Goal: Understand process/instructions

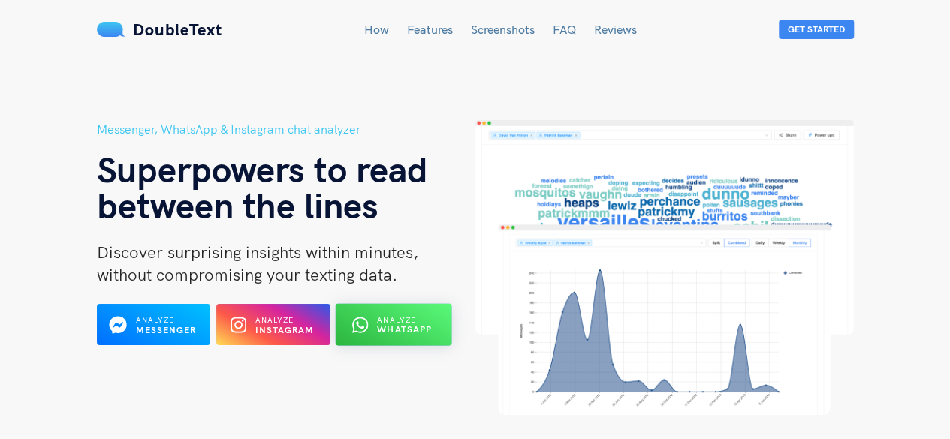
click at [405, 327] on b "WhatsApp" at bounding box center [405, 329] width 55 height 11
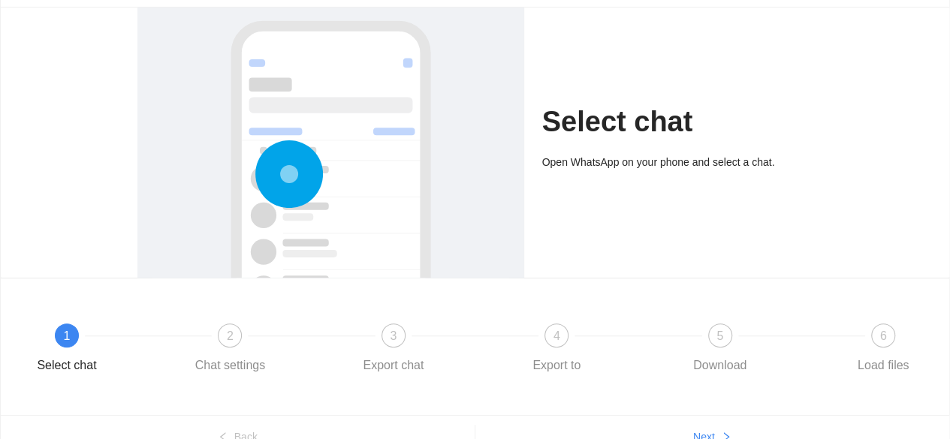
scroll to position [166, 0]
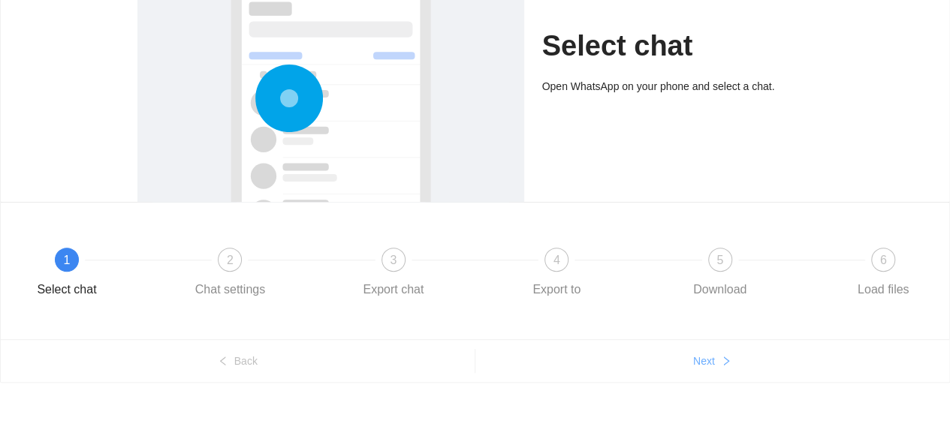
click at [700, 358] on span "Next" at bounding box center [704, 361] width 22 height 17
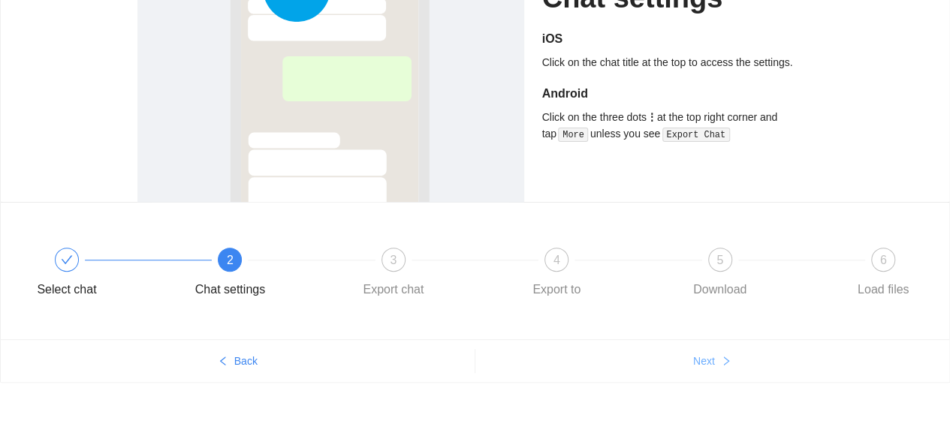
click at [700, 358] on span "Next" at bounding box center [704, 361] width 22 height 17
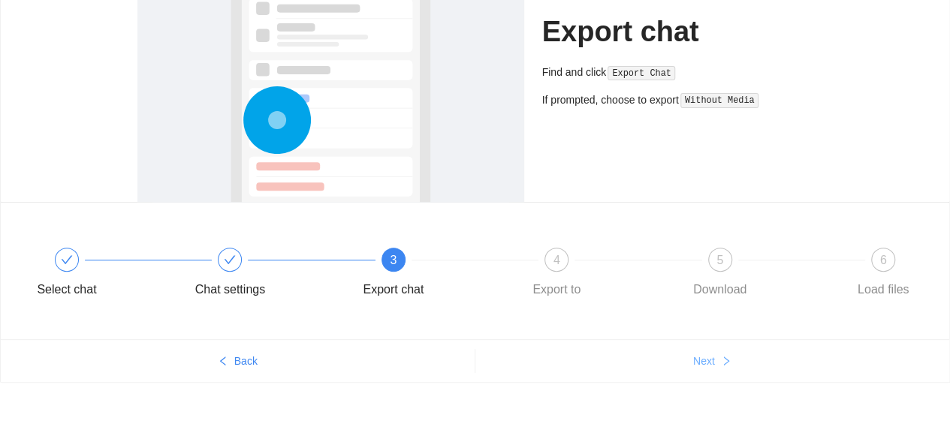
click at [700, 358] on span "Next" at bounding box center [704, 361] width 22 height 17
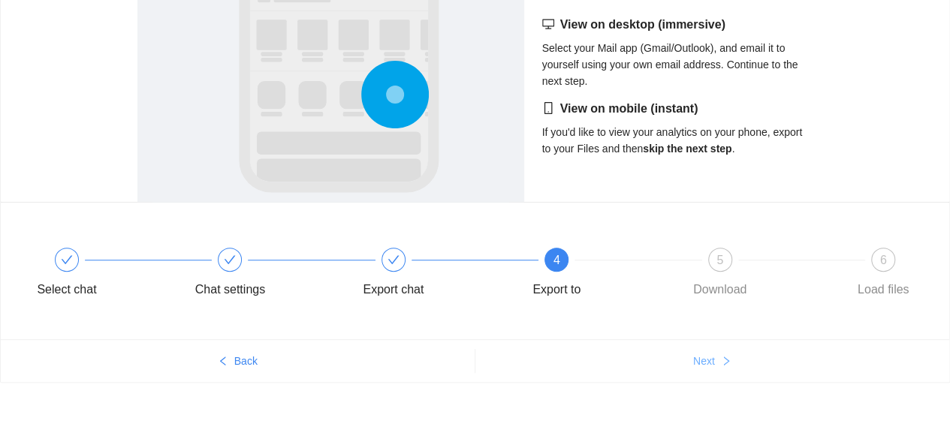
click at [700, 358] on span "Next" at bounding box center [704, 361] width 22 height 17
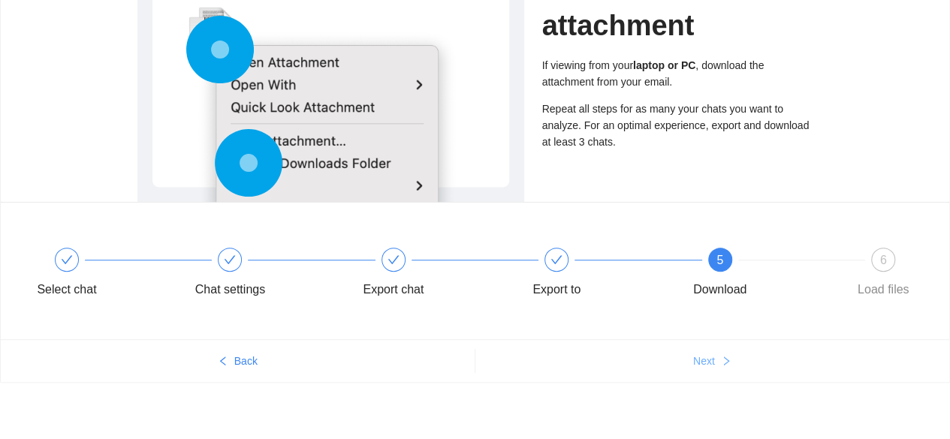
click at [700, 358] on span "Next" at bounding box center [704, 361] width 22 height 17
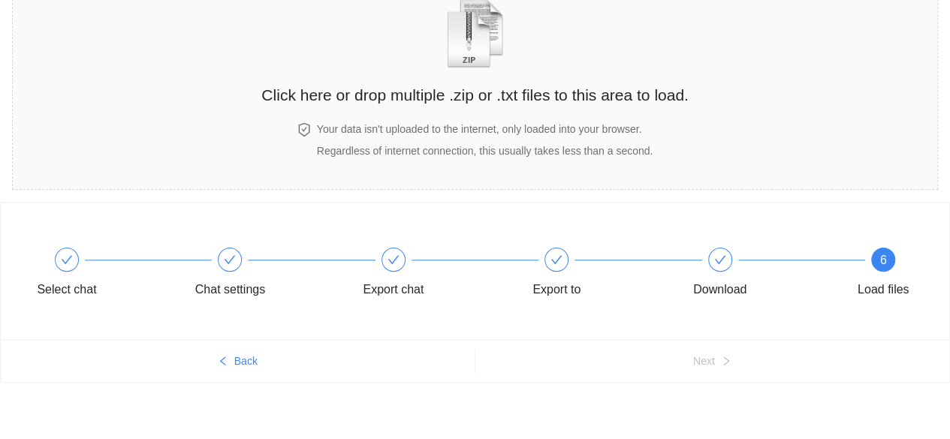
scroll to position [0, 0]
